Goal: Task Accomplishment & Management: Complete application form

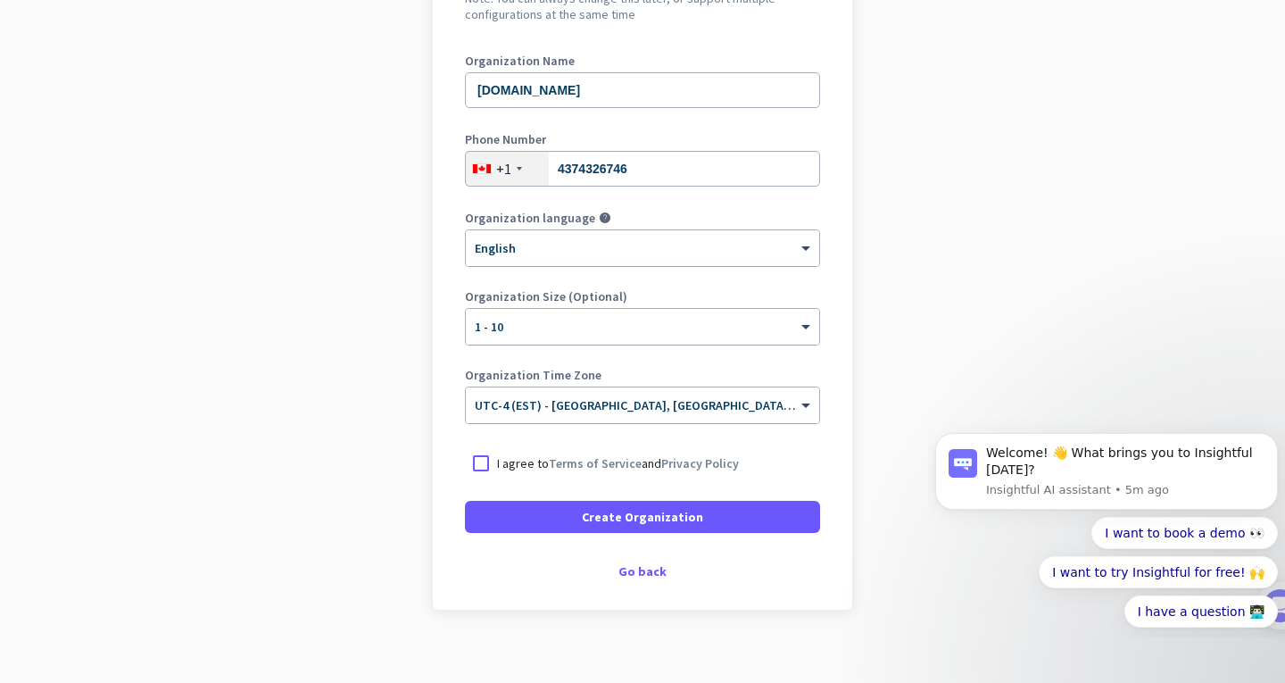
scroll to position [221, 0]
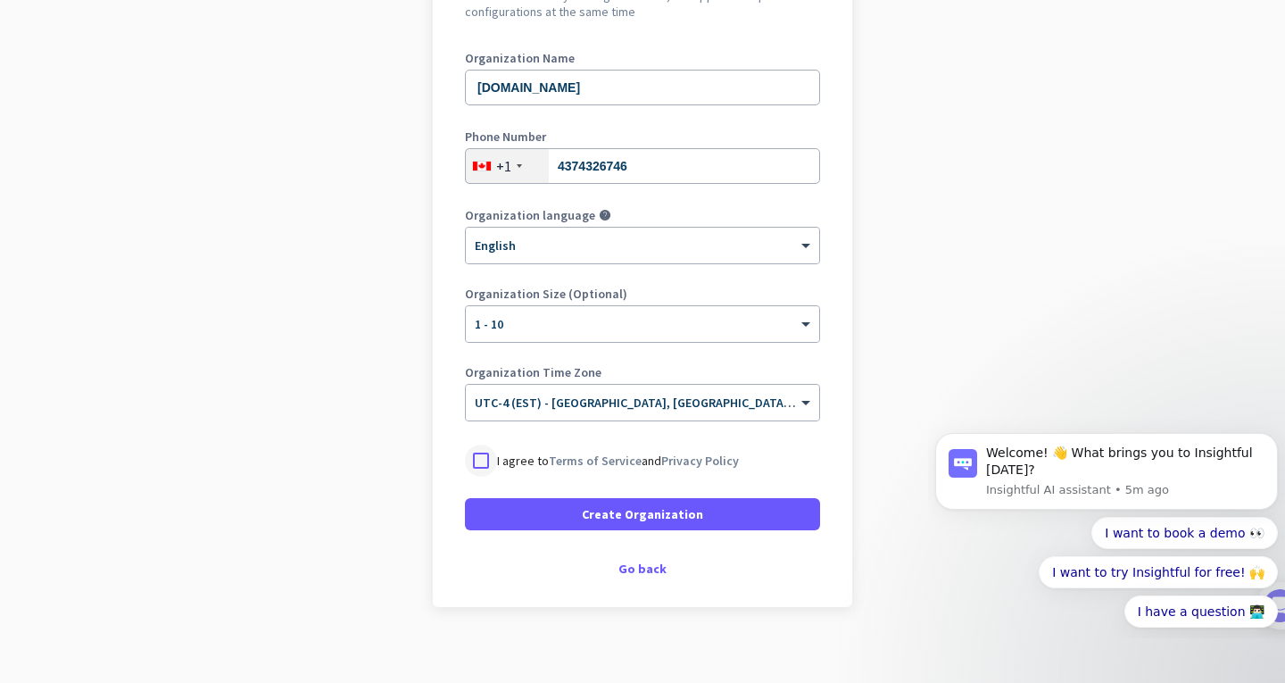
click at [472, 450] on div at bounding box center [481, 460] width 32 height 32
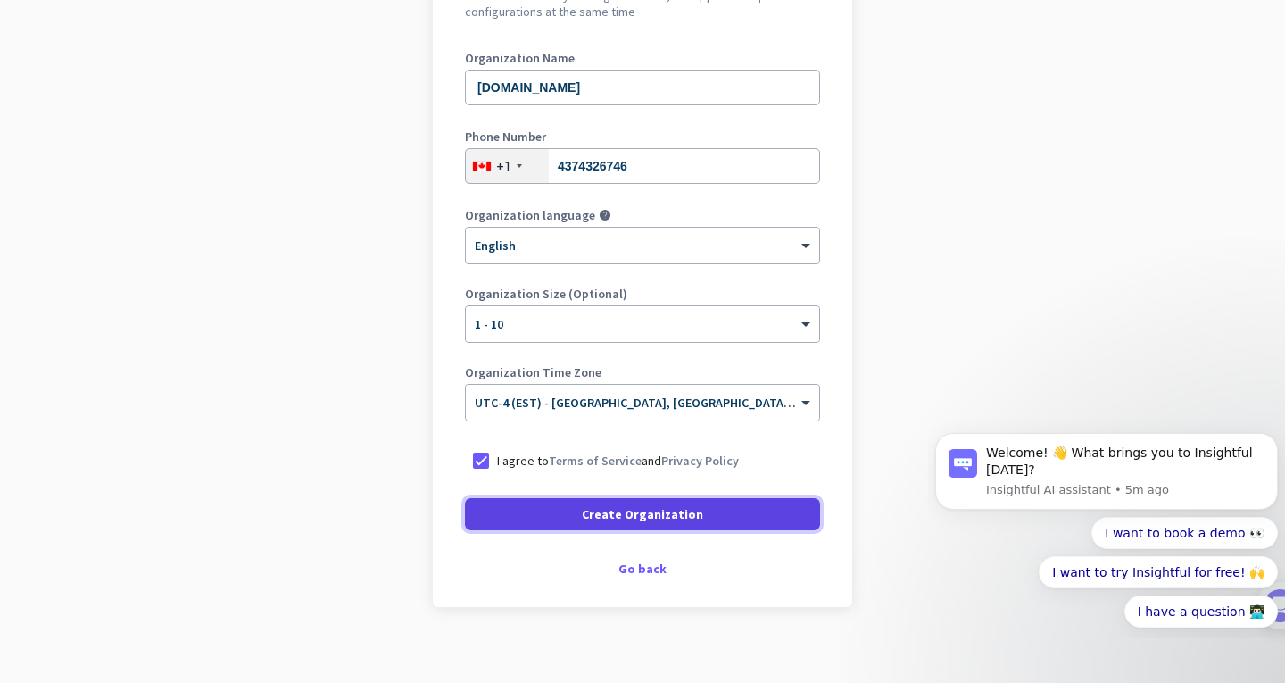
click at [746, 504] on span at bounding box center [642, 514] width 355 height 43
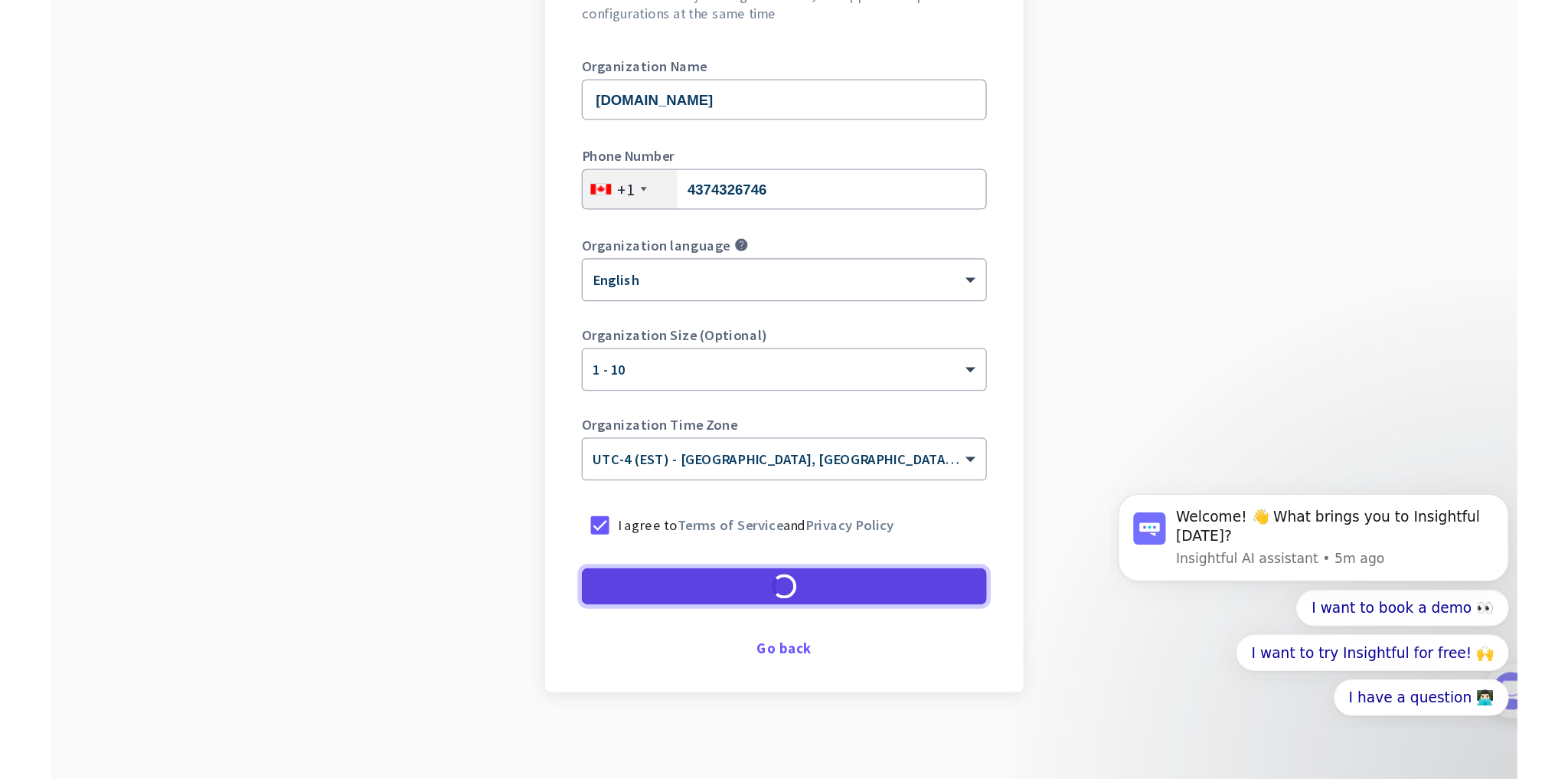
scroll to position [155, 0]
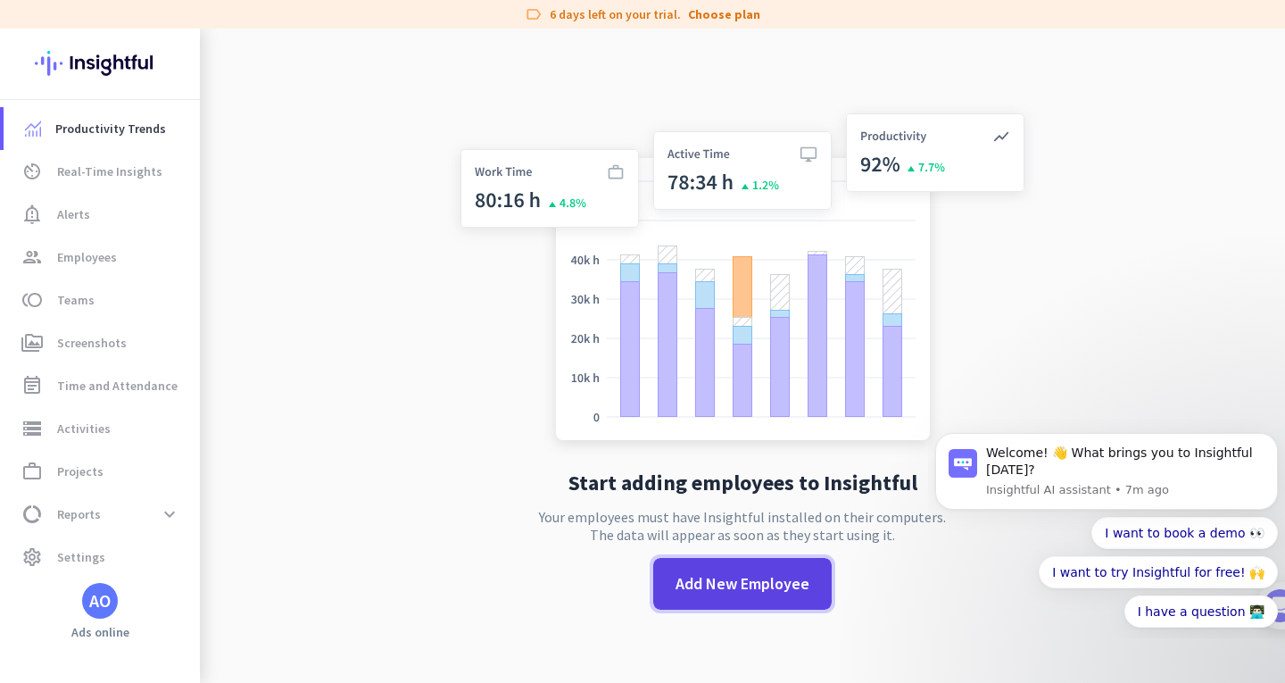
click at [764, 593] on span "Add New Employee" at bounding box center [743, 583] width 134 height 23
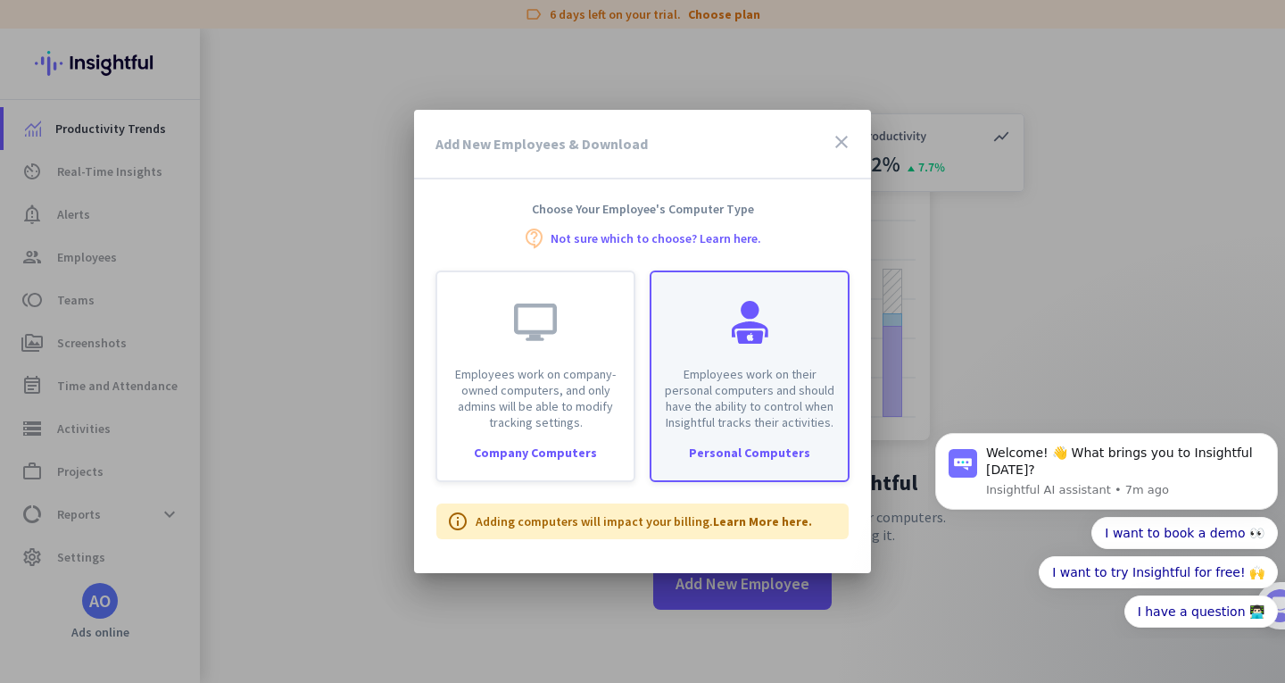
click at [768, 391] on p "Employees work on their personal computers and should have the ability to contr…" at bounding box center [749, 398] width 175 height 64
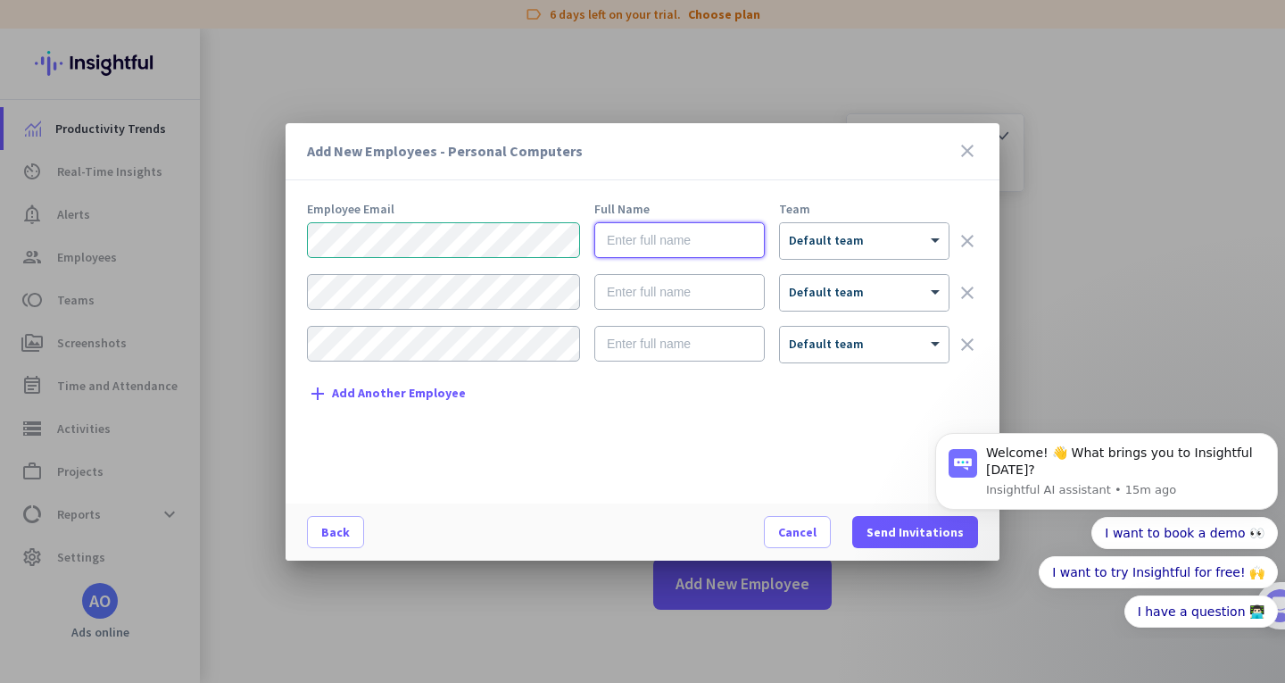
click at [652, 252] on input "text" at bounding box center [679, 240] width 170 height 36
type input "Naj"
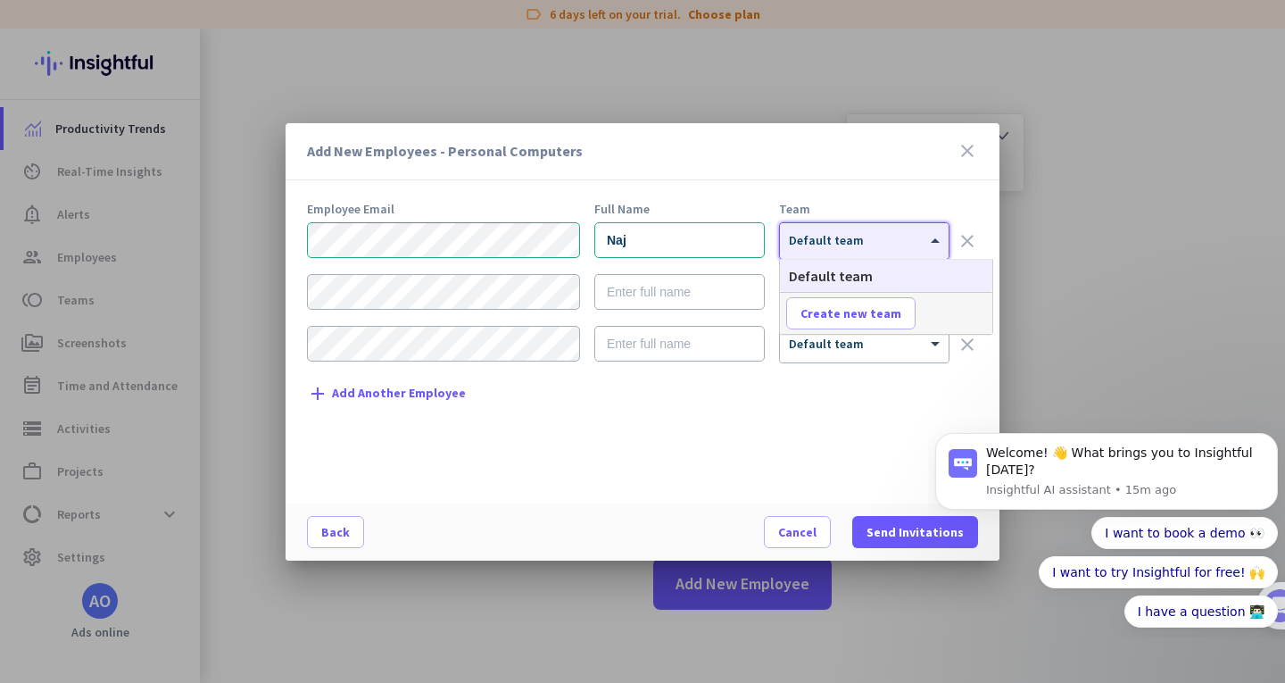
click at [853, 236] on div at bounding box center [864, 235] width 169 height 15
click at [700, 437] on div "Employee Email Full Name Team Naj × Default team clear × Default team clear × D…" at bounding box center [649, 344] width 685 height 283
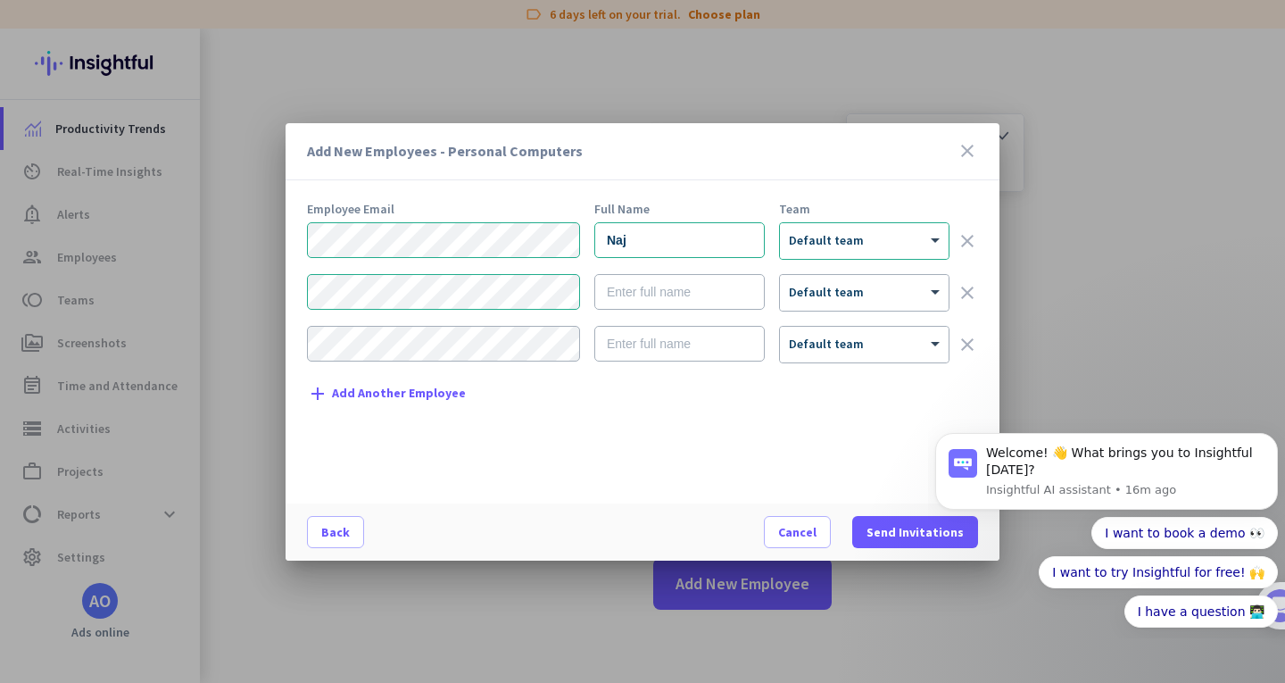
click at [628, 443] on div "Employee Email Full Name Team Naj × Default team clear × Default team clear × D…" at bounding box center [649, 344] width 685 height 283
click at [656, 282] on input "text" at bounding box center [679, 292] width 170 height 36
type input "Praveen"
click at [943, 532] on div "I want to book a demo 👀 I want to try Insightful for free! 🙌 I have a question …" at bounding box center [1106, 572] width 343 height 111
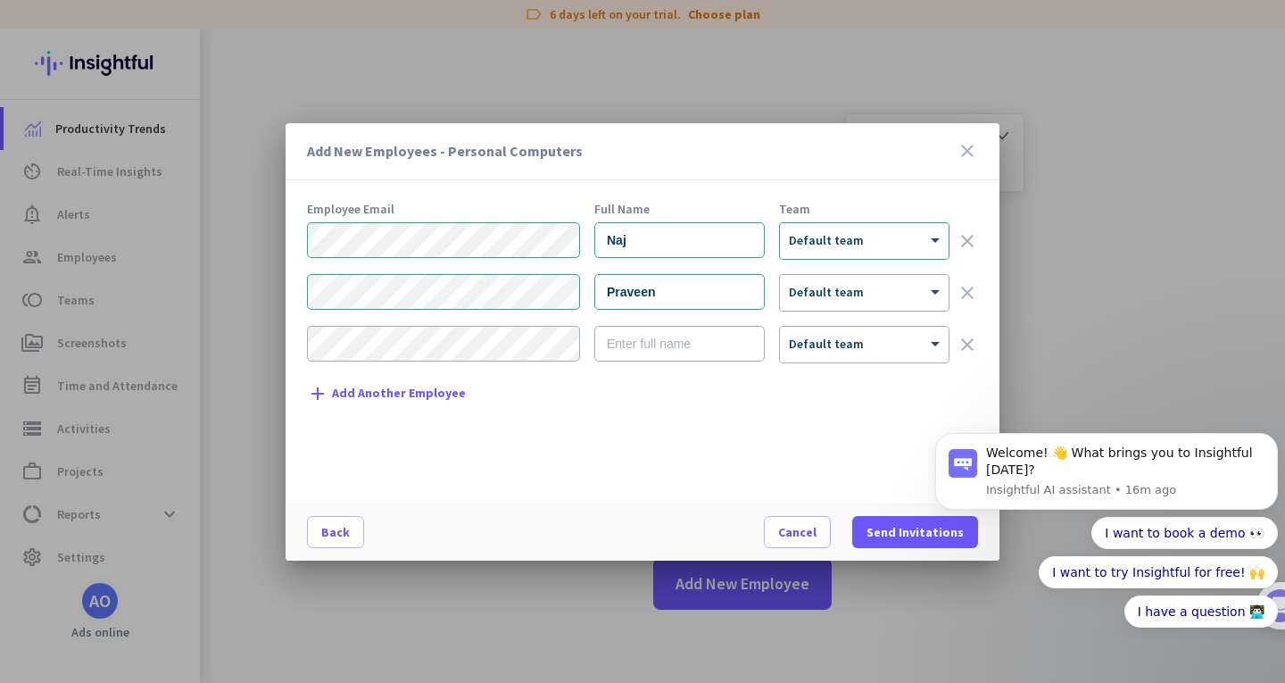
click at [929, 530] on html "Welcome! 👋 What brings you to Insightful [DATE]? Insightful AI assistant • 16m …" at bounding box center [1106, 527] width 357 height 221
click at [887, 519] on span at bounding box center [915, 531] width 126 height 43
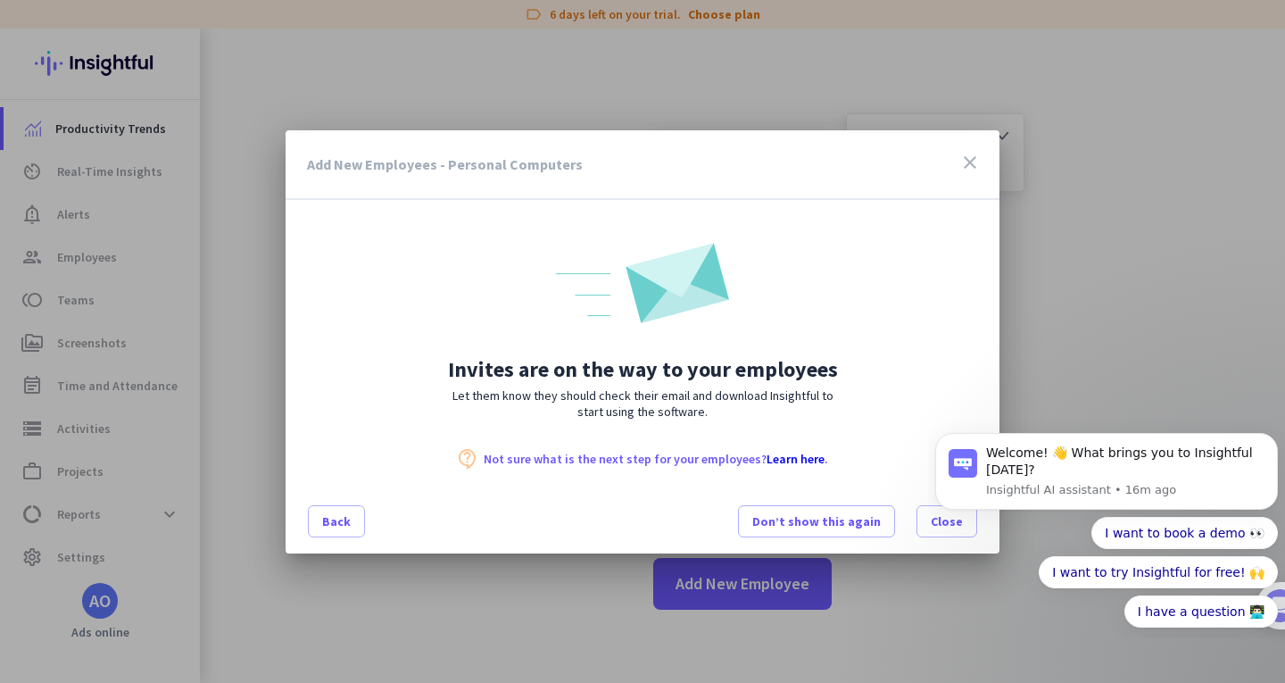
click at [935, 518] on div "Welcome! 👋 What brings you to Insightful [DATE]? Insightful AI assistant • 16m …" at bounding box center [1106, 530] width 343 height 195
click at [947, 522] on div "I want to book a demo 👀 I want to try Insightful for free! 🙌 I have a question …" at bounding box center [1106, 572] width 343 height 111
click at [966, 164] on icon "close" at bounding box center [969, 162] width 21 height 21
